Goal: Transaction & Acquisition: Purchase product/service

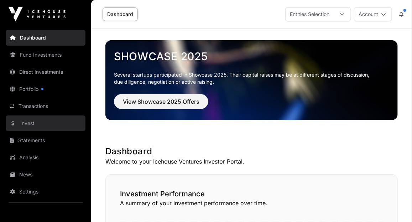
click at [28, 121] on link "Invest" at bounding box center [46, 123] width 80 height 16
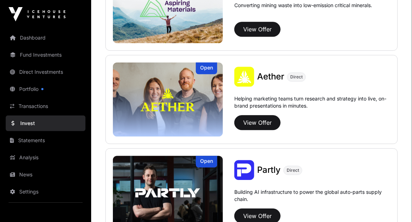
scroll to position [687, 0]
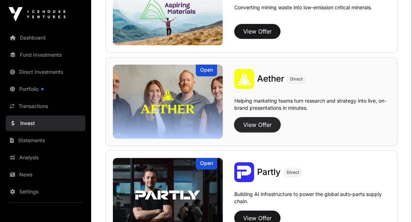
click at [252, 123] on button "View Offer" at bounding box center [257, 124] width 46 height 15
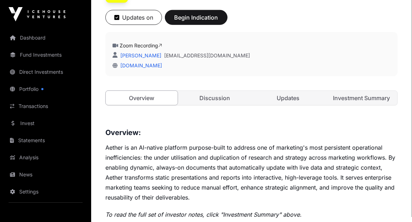
scroll to position [221, 0]
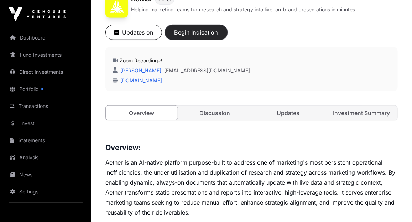
click at [199, 30] on span "Begin Indication" at bounding box center [196, 32] width 45 height 9
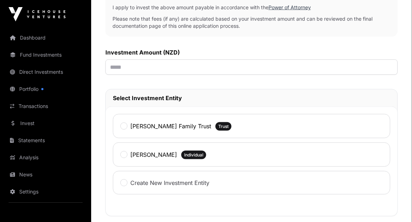
scroll to position [276, 0]
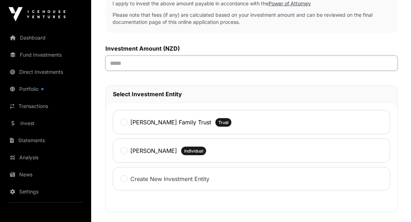
click at [182, 67] on input "text" at bounding box center [251, 63] width 292 height 15
type input "*******"
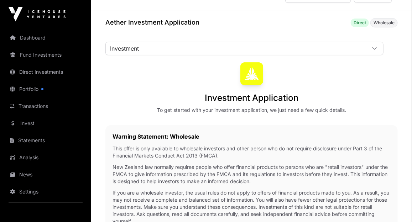
scroll to position [0, 0]
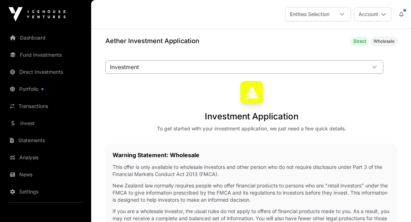
click at [374, 65] on icon at bounding box center [374, 66] width 5 height 5
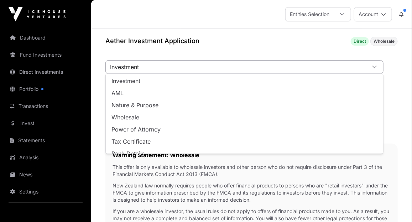
click at [374, 65] on icon at bounding box center [374, 66] width 5 height 5
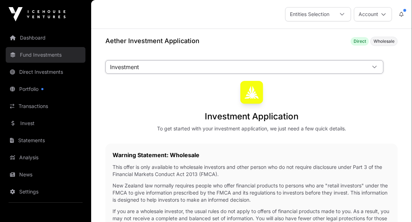
click at [39, 56] on link "Fund Investments" at bounding box center [46, 55] width 80 height 16
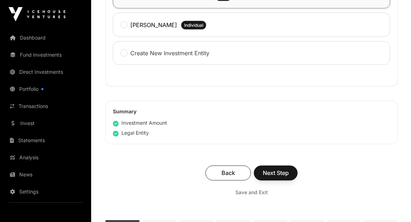
scroll to position [403, 0]
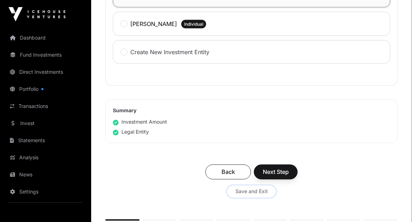
click at [241, 190] on span "Save and Exit" at bounding box center [251, 191] width 32 height 7
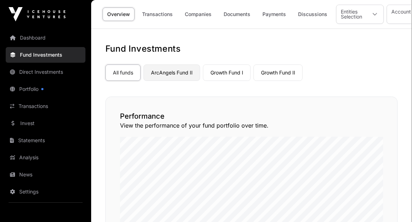
click at [193, 76] on link "ArcAngels Fund II" at bounding box center [171, 72] width 57 height 16
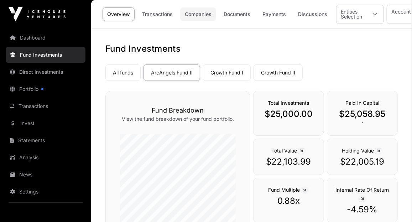
click at [196, 15] on link "Companies" at bounding box center [198, 14] width 36 height 14
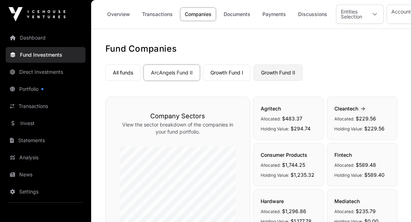
click at [294, 75] on link "Growth Fund II" at bounding box center [277, 72] width 49 height 16
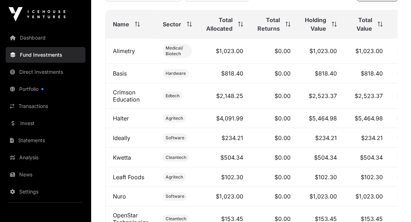
scroll to position [299, 0]
click at [369, 27] on span "Total Value" at bounding box center [361, 23] width 21 height 17
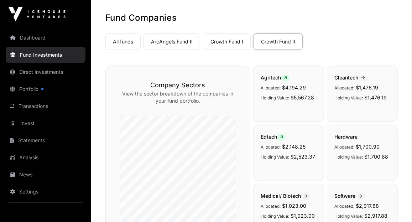
scroll to position [30, 0]
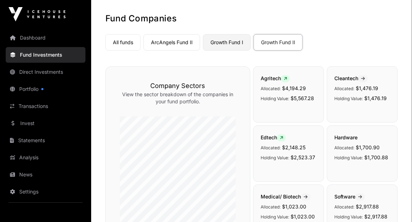
click at [231, 40] on link "Growth Fund I" at bounding box center [227, 42] width 48 height 16
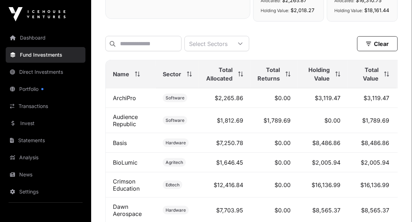
scroll to position [267, 0]
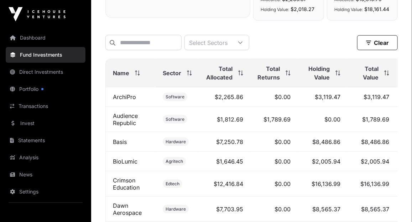
click at [391, 68] on th "Total Value" at bounding box center [371, 73] width 49 height 28
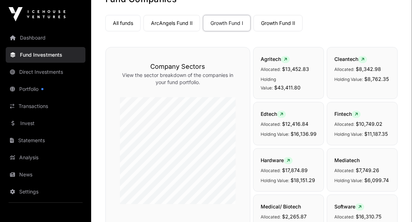
scroll to position [0, 0]
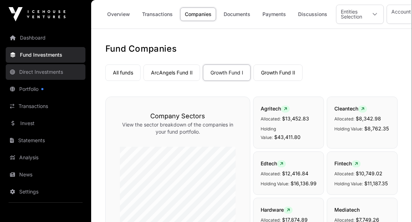
click at [54, 72] on link "Direct Investments" at bounding box center [46, 72] width 80 height 16
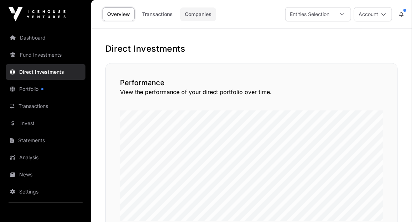
click at [194, 16] on link "Companies" at bounding box center [198, 14] width 36 height 14
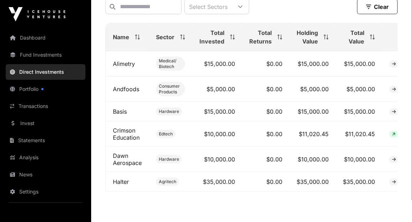
scroll to position [254, 0]
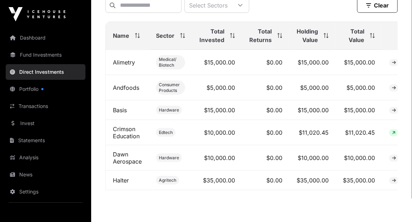
click at [361, 38] on span "Total Value" at bounding box center [353, 35] width 21 height 17
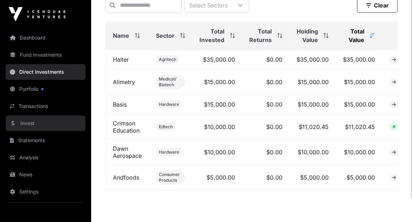
click at [36, 123] on link "Invest" at bounding box center [46, 123] width 80 height 16
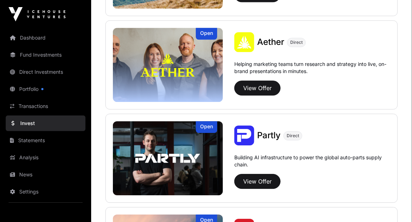
scroll to position [725, 0]
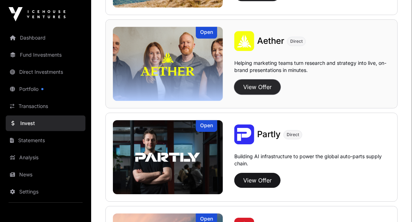
click at [253, 88] on button "View Offer" at bounding box center [257, 86] width 46 height 15
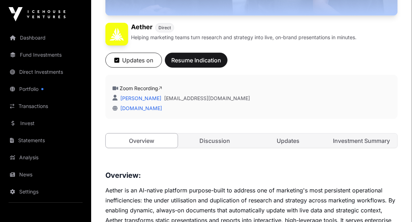
scroll to position [194, 0]
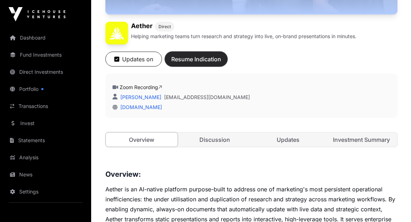
click at [204, 58] on span "Resume Indication" at bounding box center [196, 59] width 50 height 9
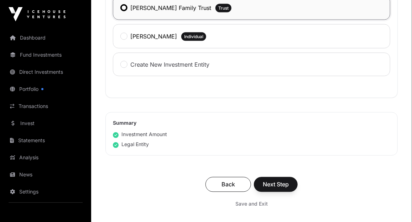
scroll to position [390, 0]
click at [274, 182] on span "Next Step" at bounding box center [276, 184] width 26 height 9
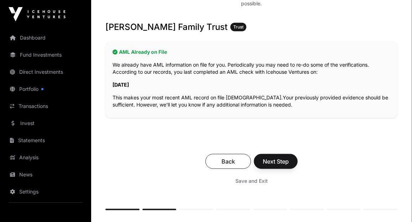
scroll to position [208, 0]
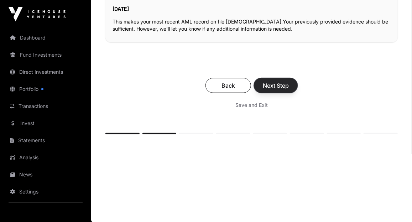
click at [274, 84] on span "Next Step" at bounding box center [276, 85] width 26 height 9
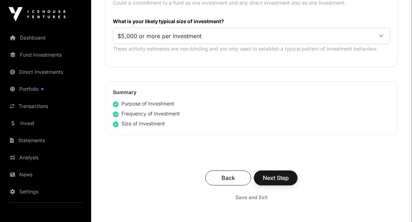
scroll to position [444, 0]
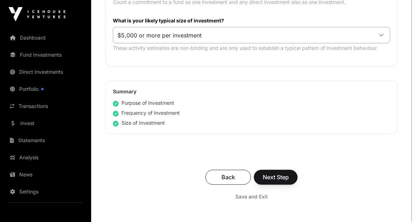
click at [382, 35] on icon at bounding box center [381, 35] width 5 height 5
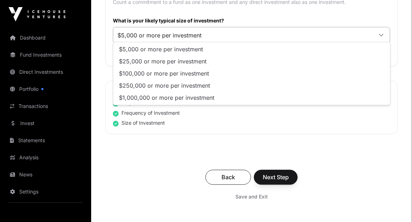
click at [382, 35] on icon at bounding box center [381, 35] width 5 height 5
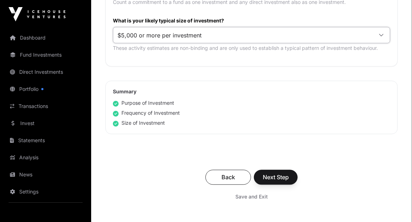
click at [382, 35] on icon at bounding box center [381, 35] width 5 height 5
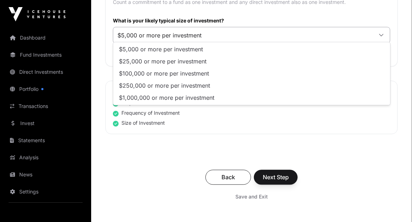
click at [382, 35] on icon at bounding box center [381, 35] width 5 height 5
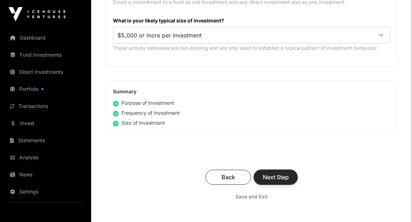
click at [283, 175] on span "Next Step" at bounding box center [276, 177] width 26 height 9
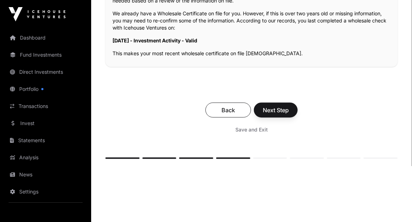
scroll to position [196, 0]
click at [283, 109] on span "Next Step" at bounding box center [276, 110] width 26 height 9
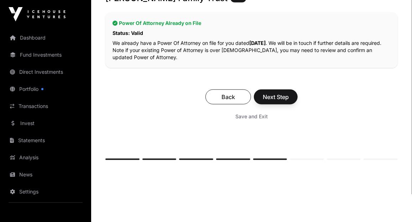
scroll to position [168, 0]
click at [284, 96] on span "Next Step" at bounding box center [276, 96] width 26 height 9
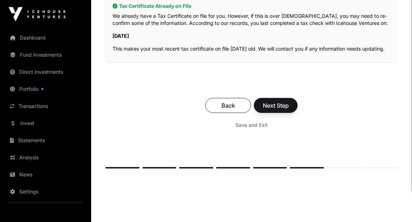
scroll to position [175, 0]
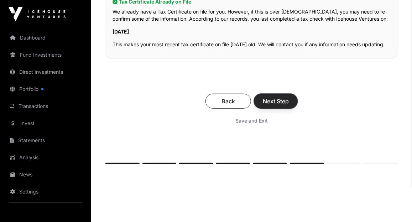
click at [282, 105] on span "Next Step" at bounding box center [276, 101] width 26 height 9
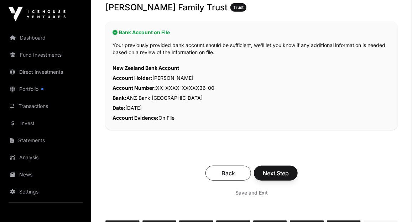
scroll to position [155, 0]
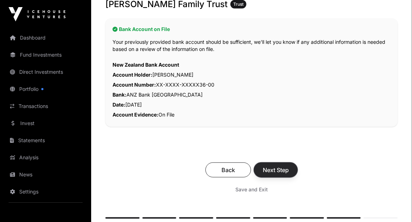
click at [274, 170] on span "Next Step" at bounding box center [276, 170] width 26 height 9
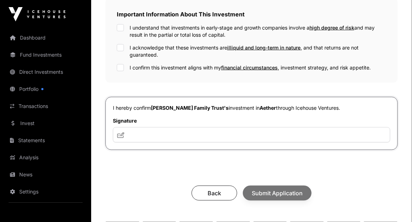
scroll to position [257, 0]
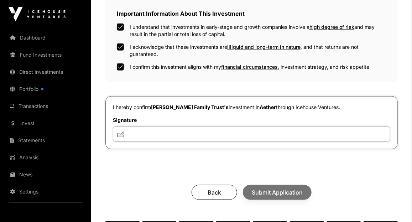
click at [249, 136] on input "text" at bounding box center [251, 133] width 277 height 15
type input "***"
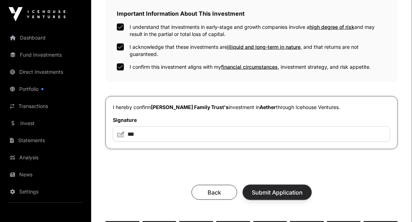
click at [281, 192] on span "Submit Application" at bounding box center [277, 192] width 51 height 9
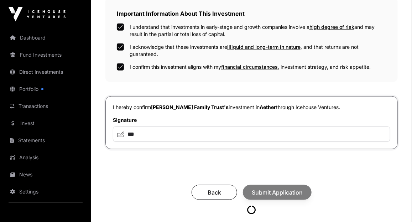
click at [281, 192] on div "Back Submit Application" at bounding box center [251, 192] width 278 height 15
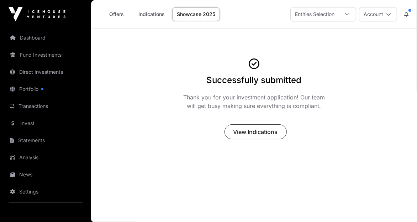
click at [152, 38] on main "Successfully submitted Thank you for your investment application! Our team will…" at bounding box center [254, 125] width 326 height 193
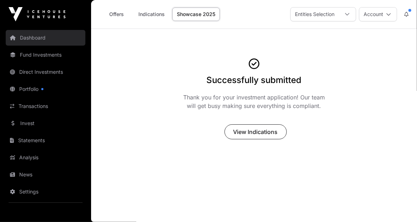
click at [52, 40] on link "Dashboard" at bounding box center [46, 38] width 80 height 16
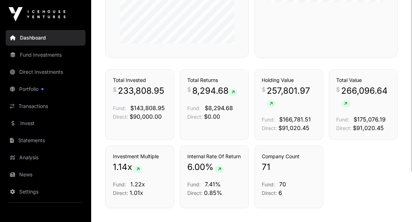
scroll to position [461, 0]
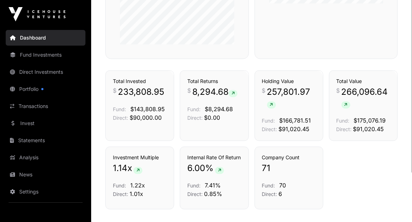
click at [349, 170] on div "Investment Multiple 1.14 x Fund: 1.22x Direct: 1.01x Internal Rate Of Return 6.…" at bounding box center [251, 178] width 292 height 63
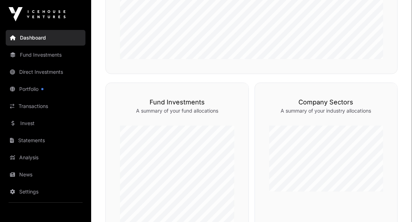
scroll to position [276, 0]
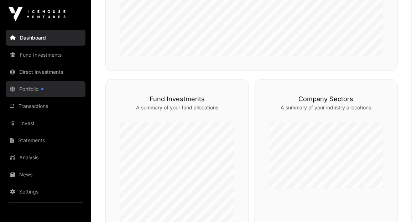
click at [28, 89] on link "Portfolio" at bounding box center [46, 89] width 80 height 16
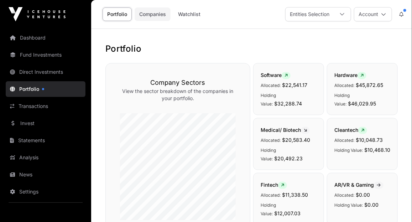
click at [154, 15] on link "Companies" at bounding box center [153, 14] width 36 height 14
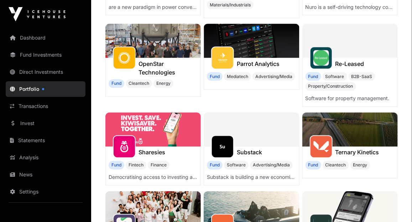
scroll to position [116, 0]
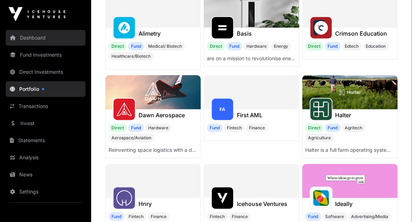
click at [59, 36] on link "Dashboard" at bounding box center [46, 38] width 80 height 16
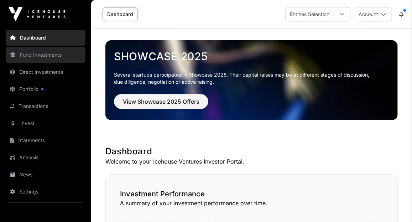
click at [42, 51] on link "Fund Investments" at bounding box center [46, 55] width 80 height 16
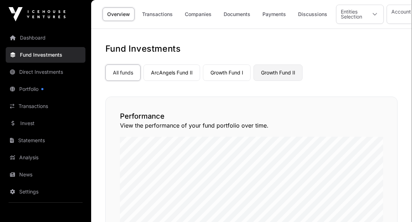
click at [261, 71] on link "Growth Fund II" at bounding box center [277, 72] width 49 height 16
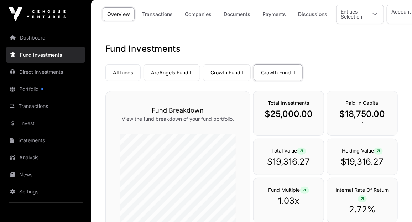
click at [206, 44] on h1 "Fund Investments" at bounding box center [251, 48] width 292 height 11
